Goal: Obtain resource: Download file/media

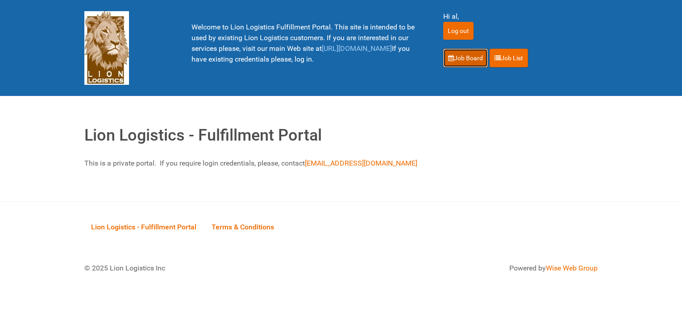
click at [458, 58] on link "Job Board" at bounding box center [465, 58] width 45 height 19
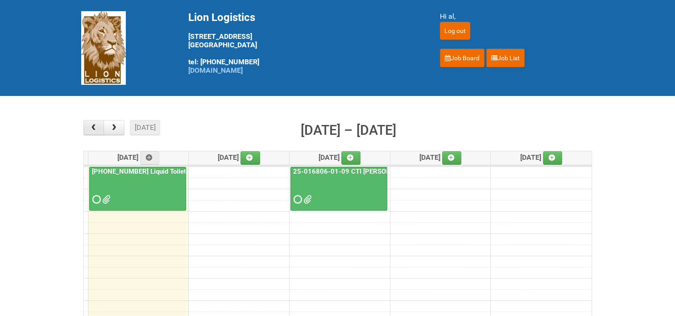
click at [94, 127] on span "button" at bounding box center [93, 127] width 8 height 7
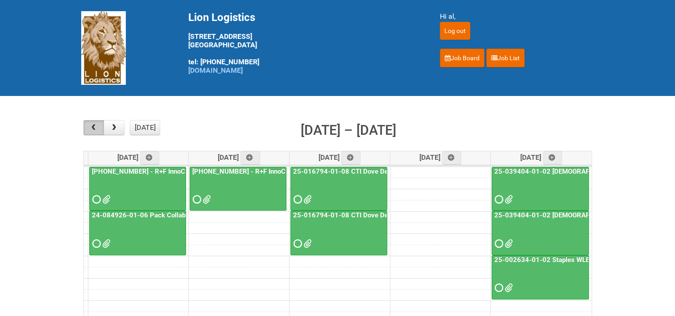
click at [95, 127] on span "button" at bounding box center [93, 127] width 8 height 7
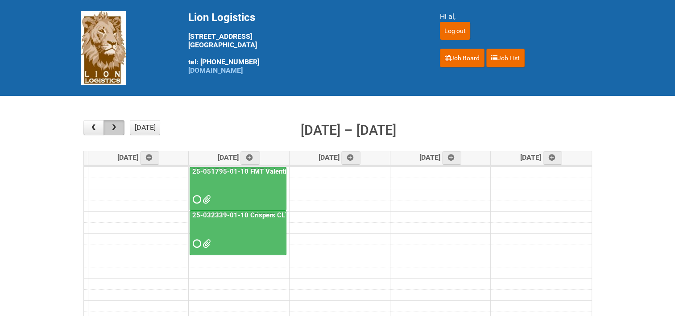
click at [117, 132] on button "button" at bounding box center [114, 127] width 21 height 15
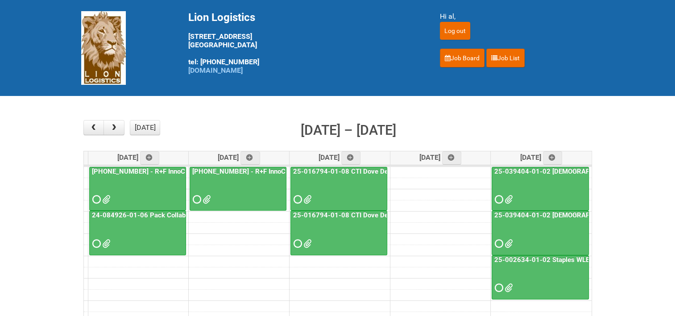
click at [338, 168] on link "25-016794-01-08 CTI Dove Deep Moisture" at bounding box center [359, 171] width 134 height 8
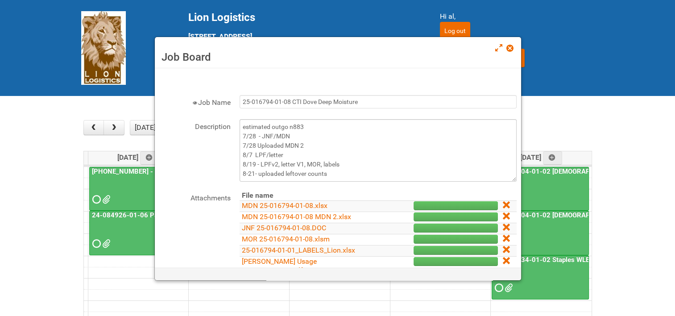
scroll to position [45, 0]
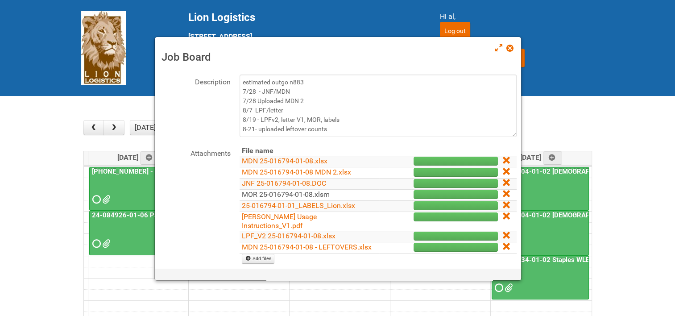
click at [247, 193] on link "MOR 25-016794-01-08.xlsm" at bounding box center [286, 194] width 88 height 8
click at [513, 50] on span at bounding box center [510, 48] width 6 height 6
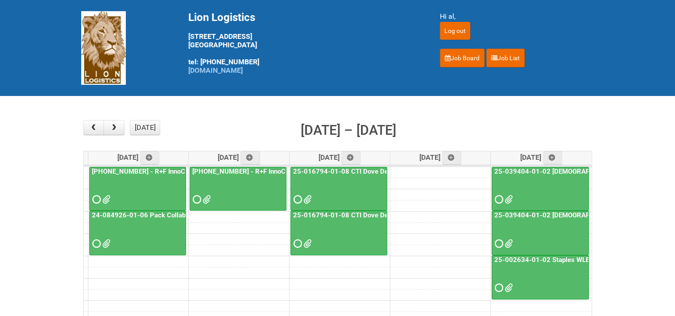
click at [345, 170] on link "25-016794-01-08 CTI Dove Deep Moisture" at bounding box center [359, 171] width 134 height 8
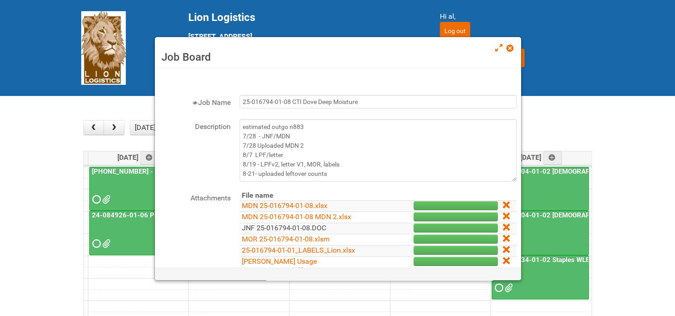
click at [276, 226] on link "JNF 25-016794-01-08.DOC" at bounding box center [284, 228] width 84 height 8
click at [511, 48] on span at bounding box center [510, 48] width 6 height 6
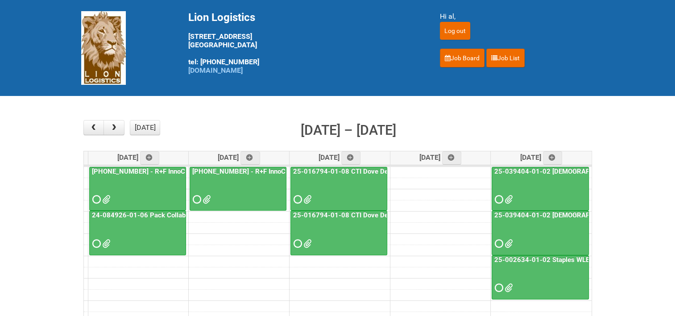
click at [239, 167] on link "[PHONE_NUMBER] - R+F InnoCPT - photo slot" at bounding box center [261, 171] width 141 height 8
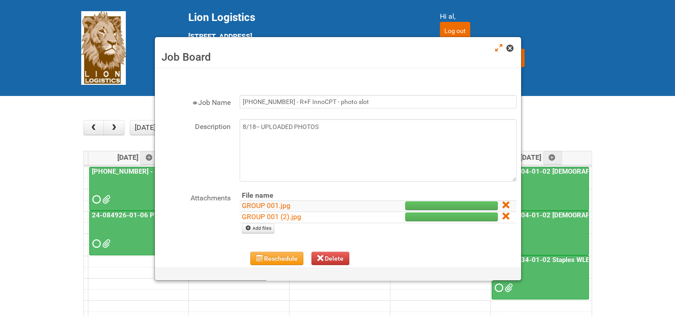
click at [511, 52] on link at bounding box center [511, 49] width 8 height 11
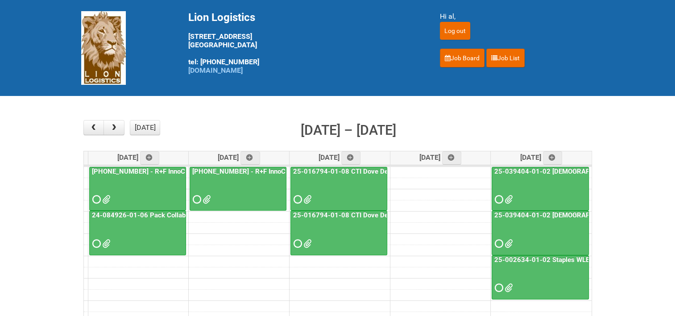
click at [122, 170] on link "[PHONE_NUMBER] - R+F InnoCPT" at bounding box center [142, 171] width 105 height 8
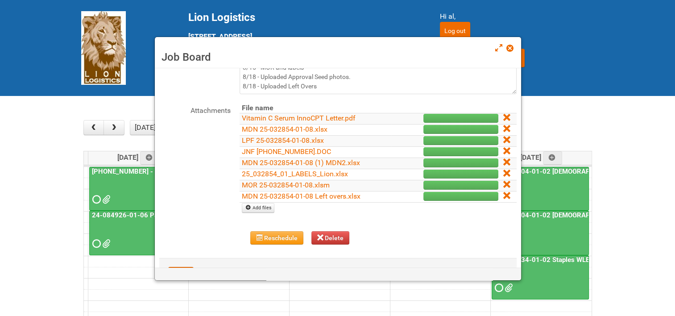
scroll to position [89, 0]
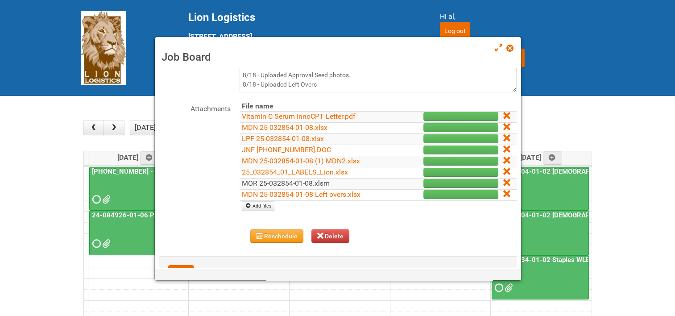
click at [292, 182] on link "MOR 25-032854-01-08.xlsm" at bounding box center [286, 183] width 88 height 8
click at [509, 49] on span at bounding box center [510, 48] width 6 height 6
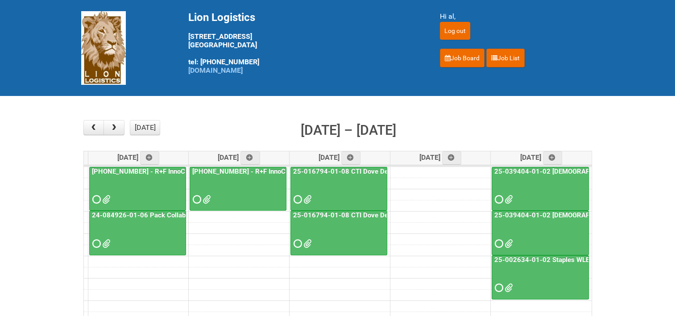
click at [560, 171] on link "25-039404-01-02 [DEMOGRAPHIC_DATA] Wet Shave SQM" at bounding box center [584, 171] width 182 height 8
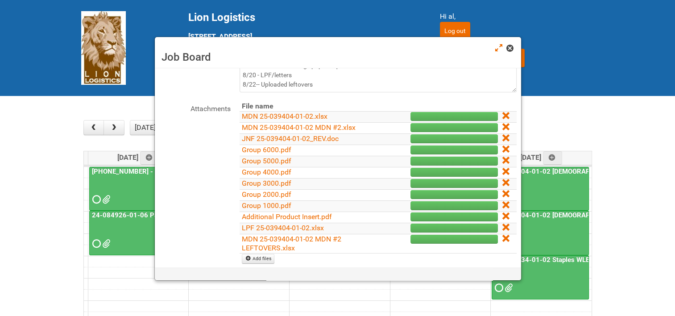
click at [511, 50] on span at bounding box center [510, 48] width 6 height 6
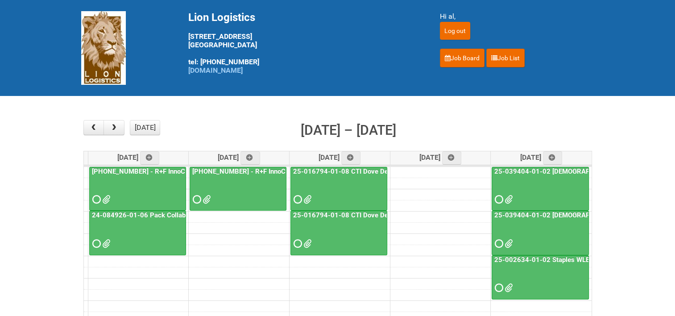
click at [564, 215] on link "25-039404-01-02 [DEMOGRAPHIC_DATA] Wet Shave SQM - photo slot" at bounding box center [601, 215] width 217 height 8
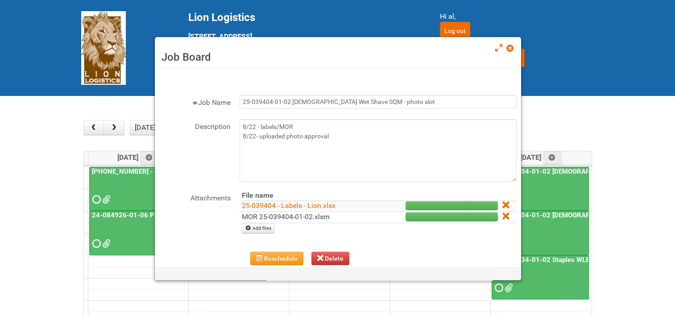
click at [302, 216] on link "MOR 25-039404-01-02.xlsm" at bounding box center [286, 217] width 88 height 8
click at [510, 51] on span at bounding box center [510, 48] width 6 height 6
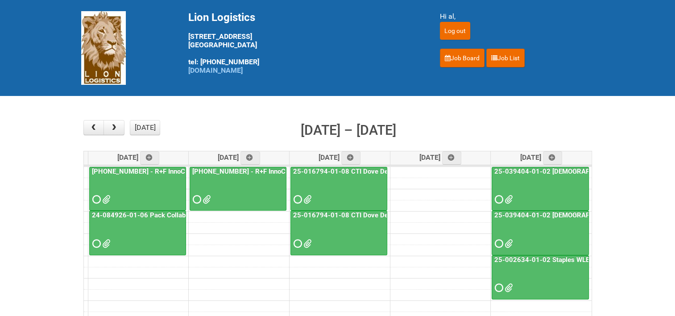
click at [160, 212] on link "24-084926-01-06 Pack Collab Wand Tint" at bounding box center [154, 215] width 129 height 8
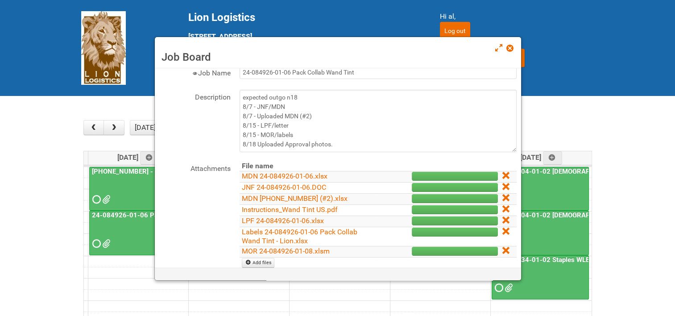
scroll to position [45, 0]
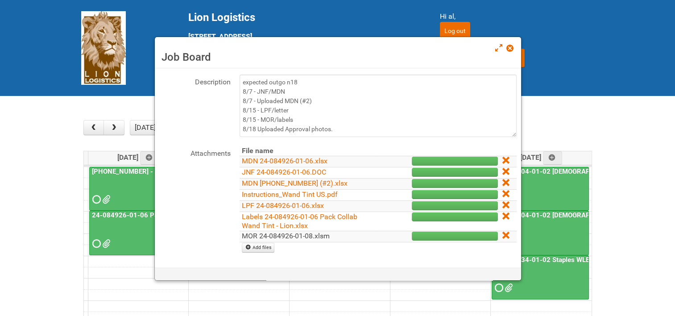
click at [296, 234] on link "MOR 24-084926-01-08.xlsm" at bounding box center [286, 236] width 88 height 8
click at [509, 48] on span at bounding box center [510, 48] width 6 height 6
